Goal: Information Seeking & Learning: Stay updated

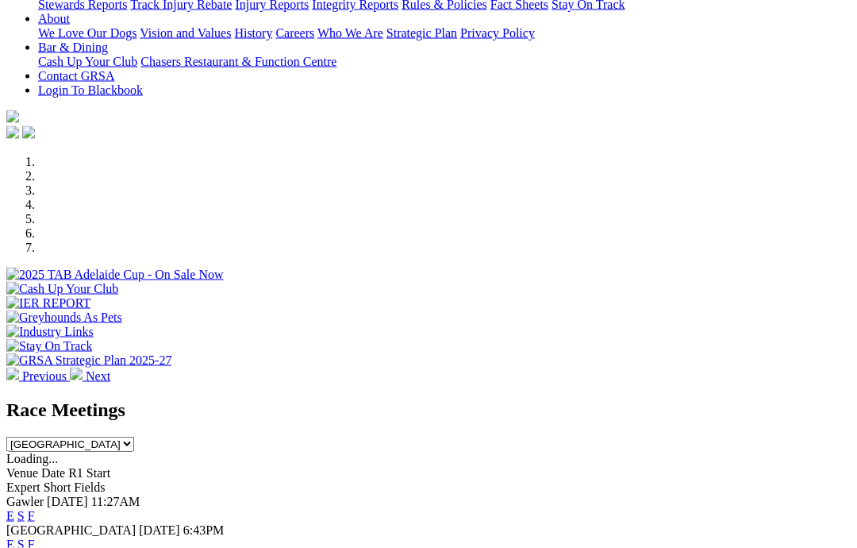
scroll to position [358, 0]
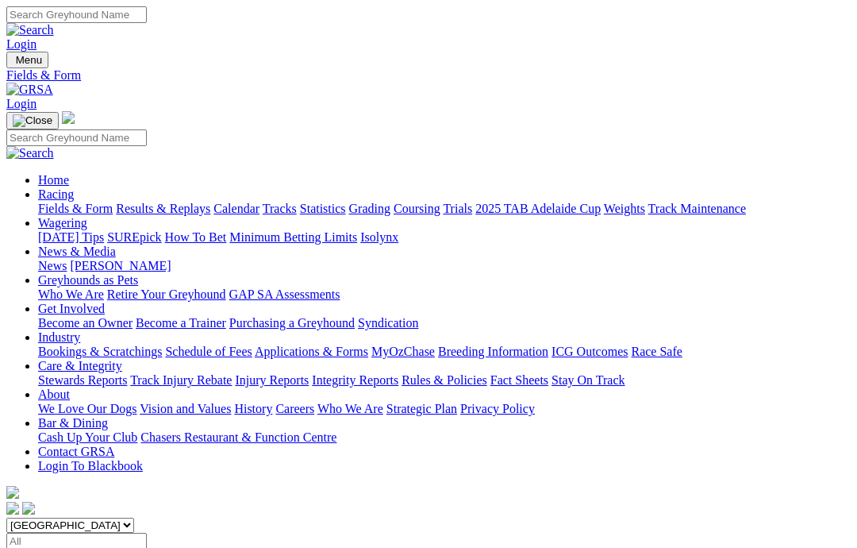
click at [147, 533] on input "Select date" at bounding box center [76, 541] width 141 height 17
type input "Yesterday, 2 Sep 2025"
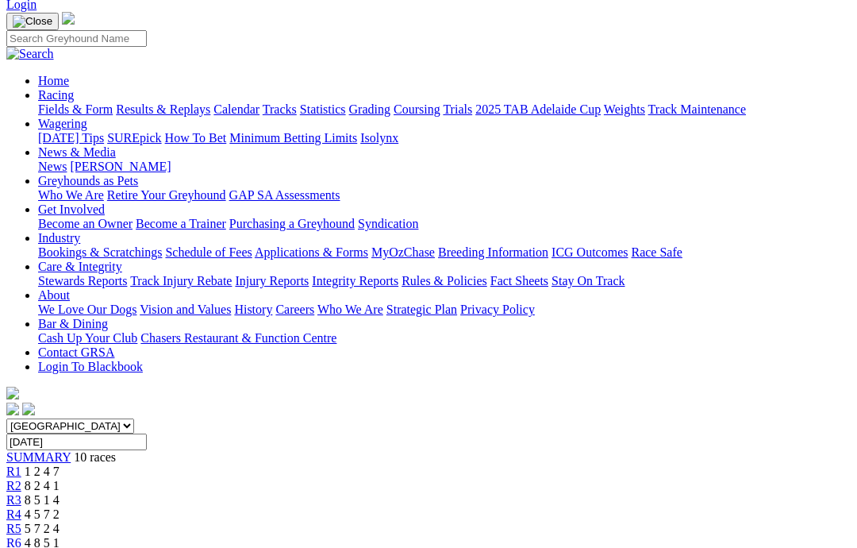
scroll to position [106, 0]
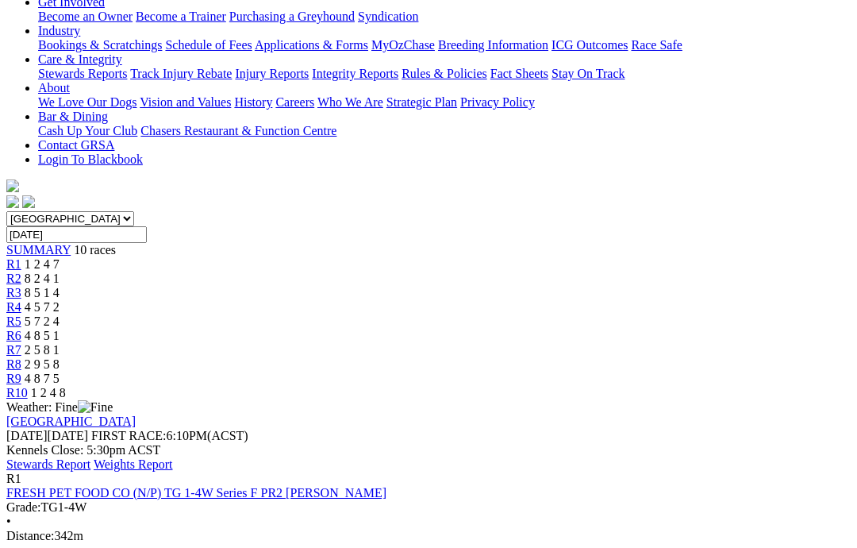
scroll to position [309, 0]
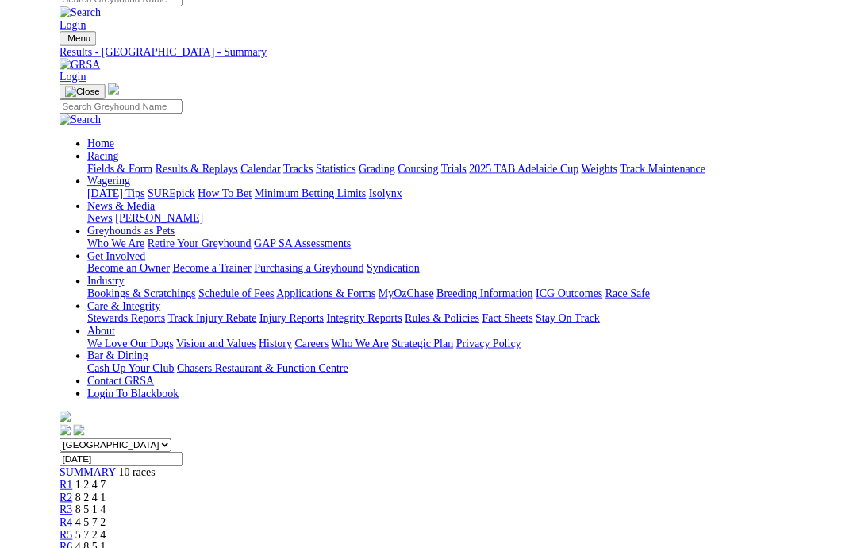
scroll to position [310, 0]
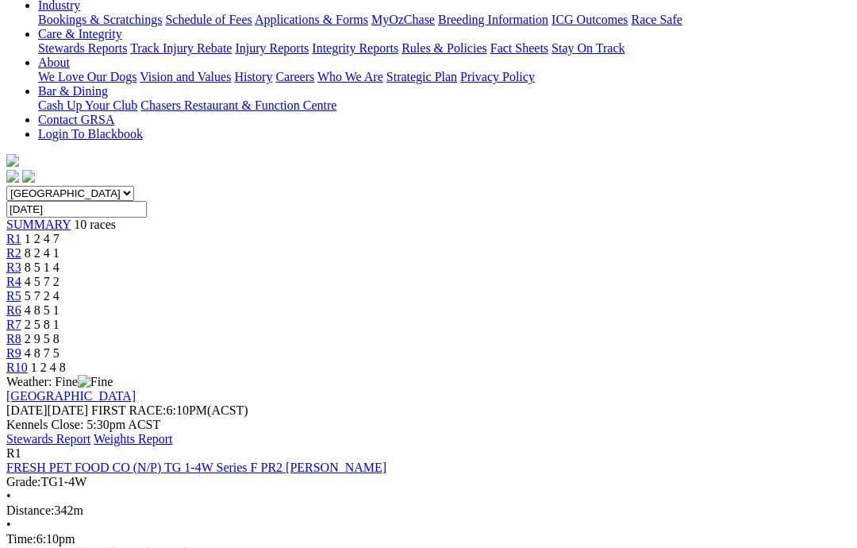
scroll to position [333, 0]
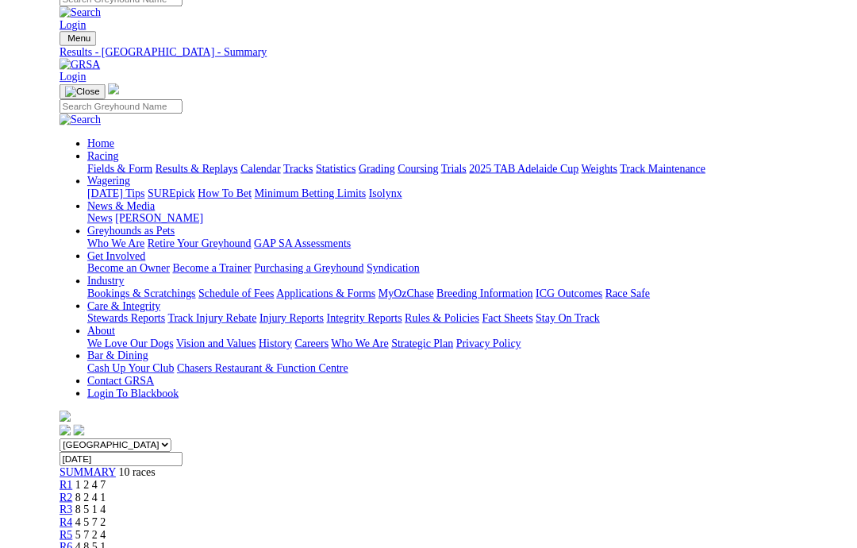
scroll to position [334, 0]
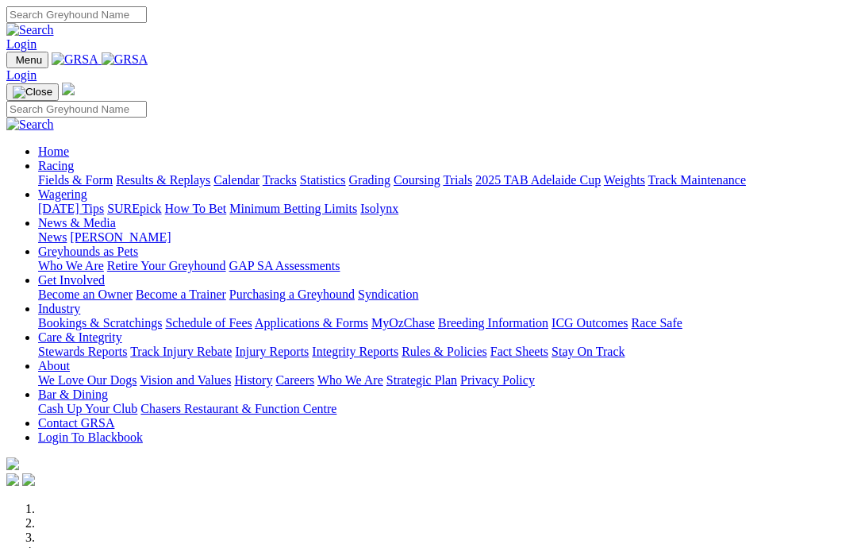
click at [116, 216] on link "News & Media" at bounding box center [77, 222] width 78 height 13
click at [67, 230] on link "News" at bounding box center [52, 236] width 29 height 13
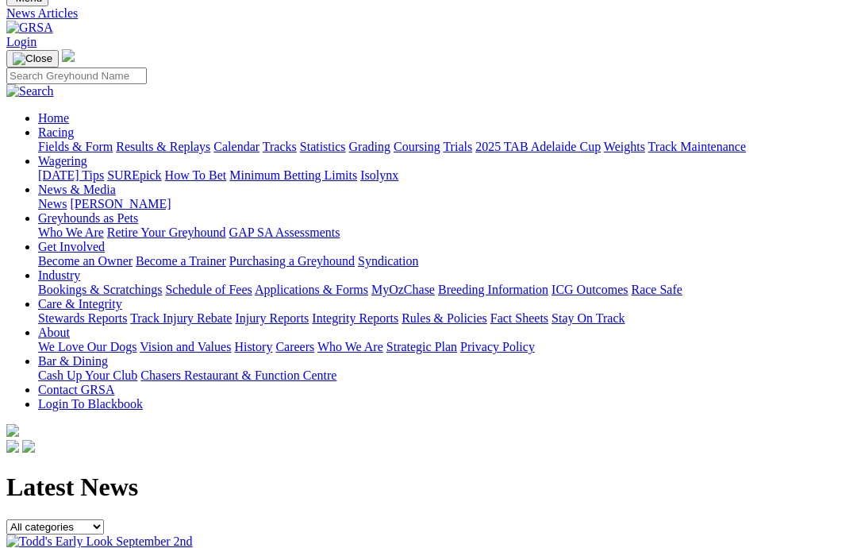
scroll to position [60, 0]
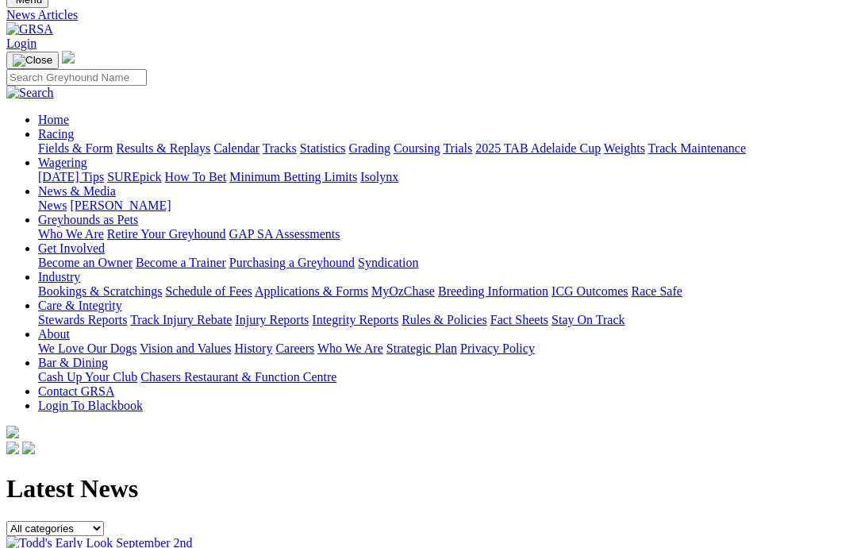
click at [162, 536] on img at bounding box center [99, 543] width 187 height 14
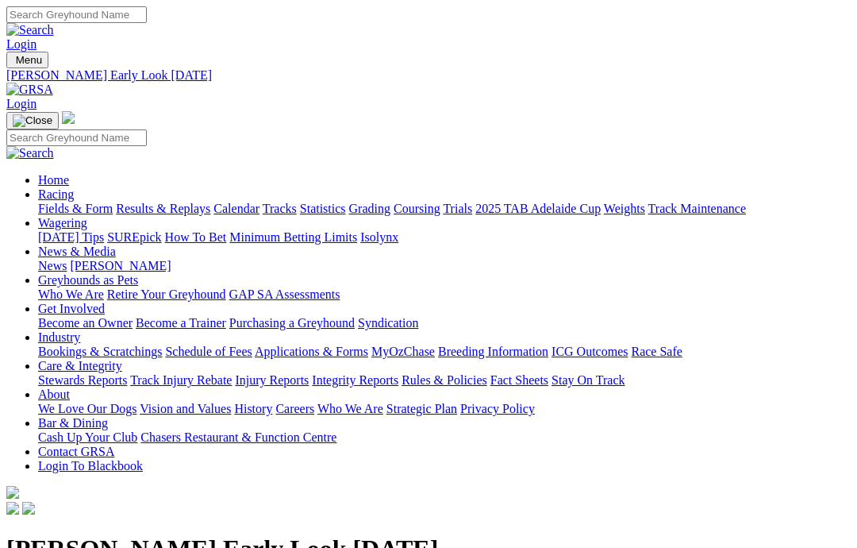
click at [122, 359] on link "Care & Integrity" at bounding box center [80, 365] width 84 height 13
click at [487, 373] on link "Rules & Policies" at bounding box center [445, 379] width 86 height 13
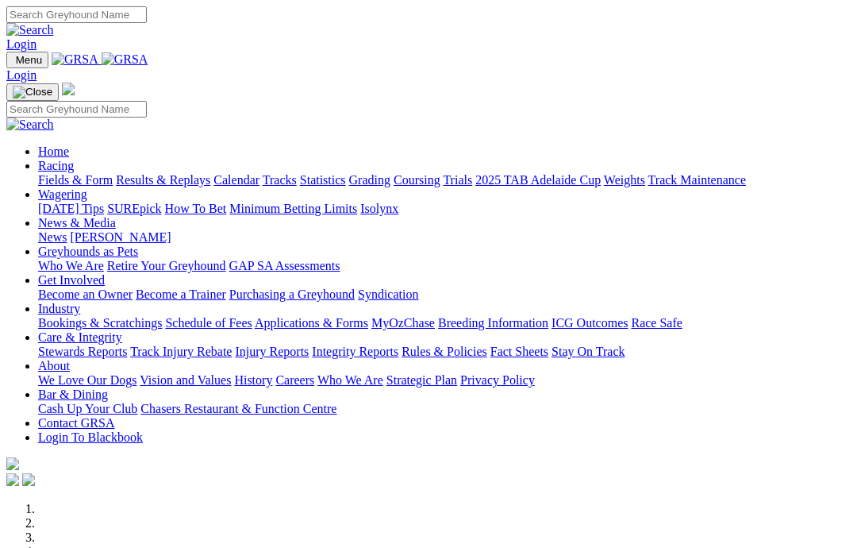
scroll to position [323, 0]
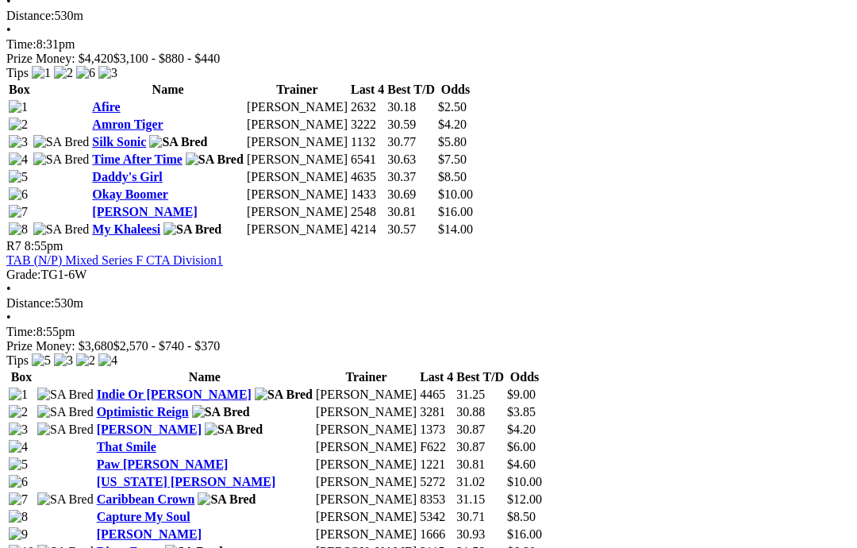
scroll to position [2205, 0]
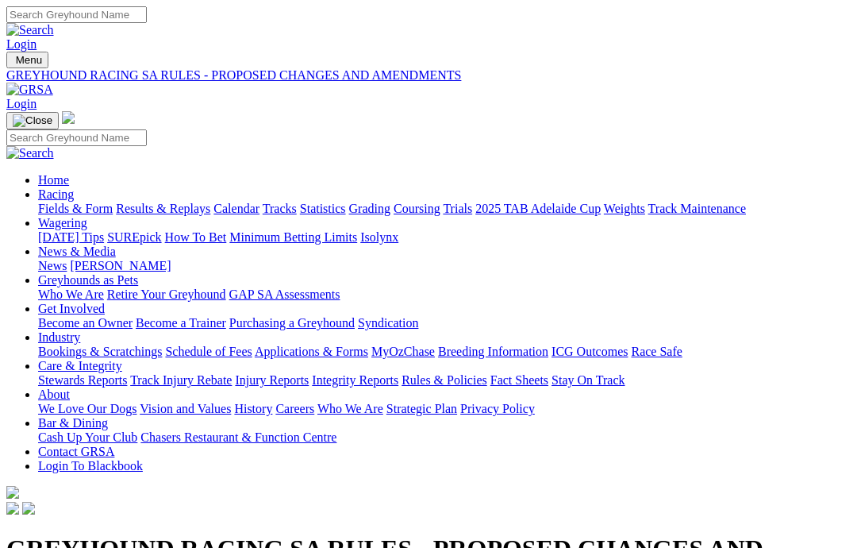
click at [399, 373] on link "Integrity Reports" at bounding box center [355, 379] width 87 height 13
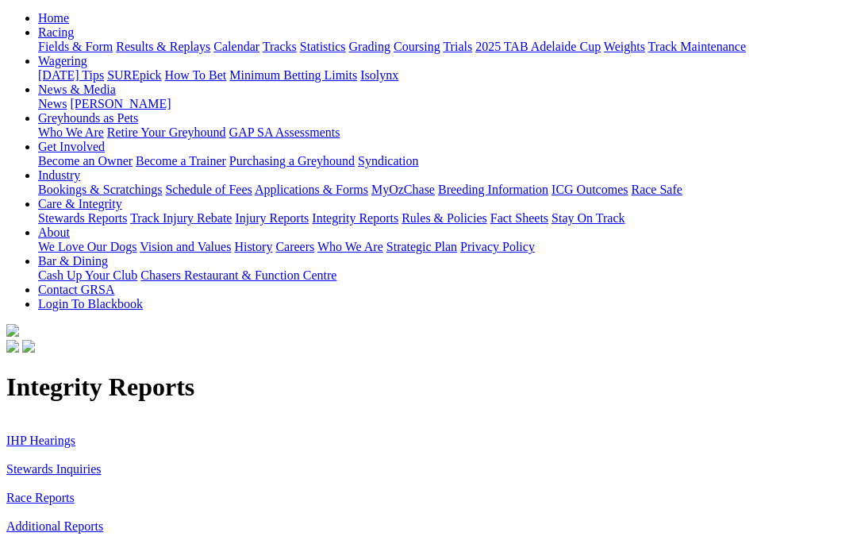
scroll to position [171, 0]
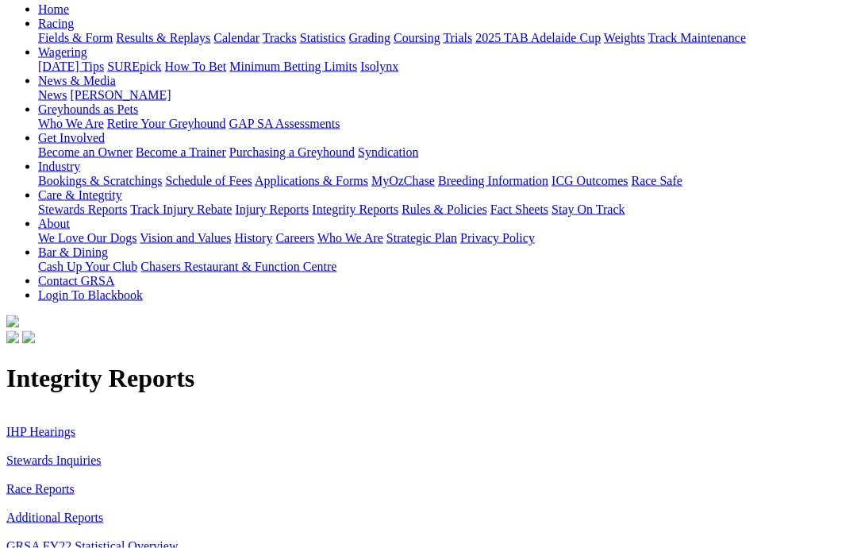
click at [6, 364] on div "Integrity Reports IHP Hearings Stewards Inquiries Race Reports Additional Repor…" at bounding box center [428, 500] width 845 height 273
